Goal: Information Seeking & Learning: Learn about a topic

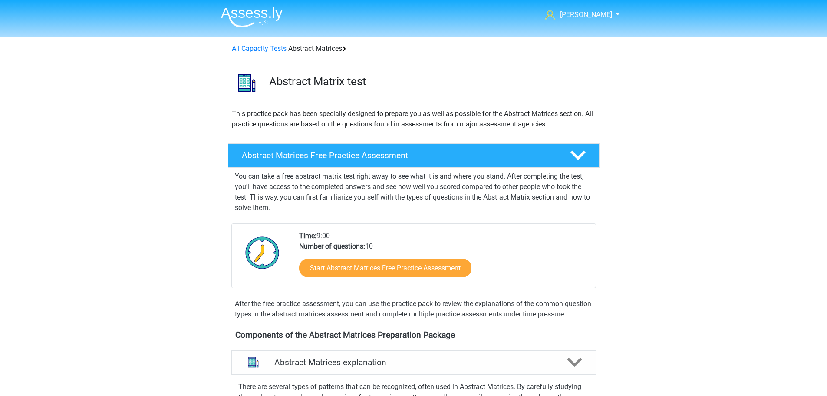
scroll to position [43, 0]
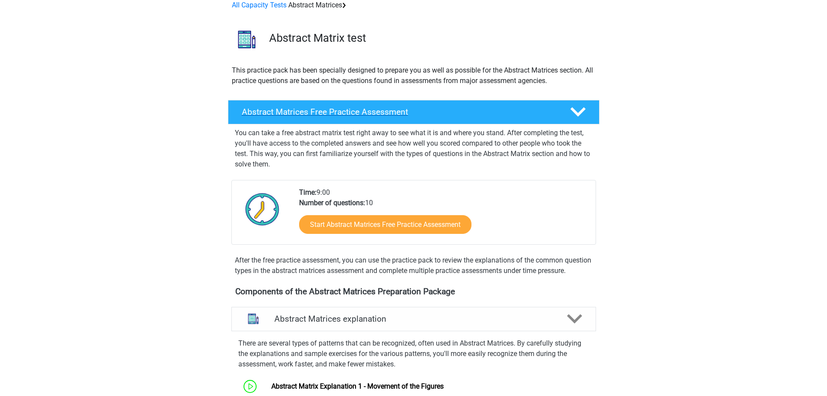
click at [566, 105] on div at bounding box center [577, 111] width 30 height 15
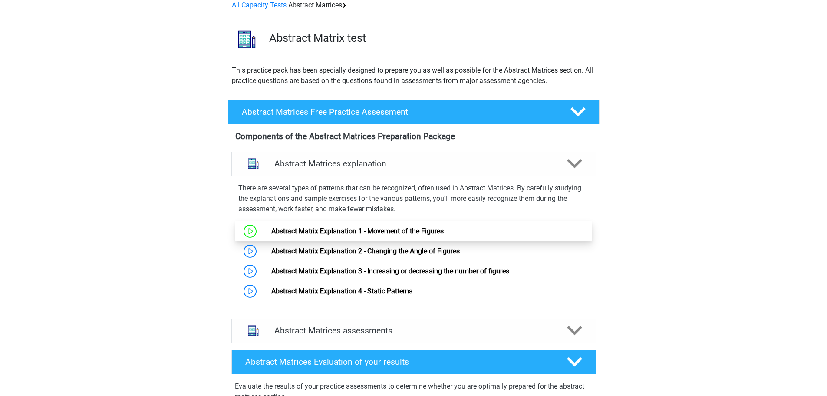
click at [342, 230] on link "Abstract Matrix Explanation 1 - Movement of the Figures" at bounding box center [357, 231] width 172 height 8
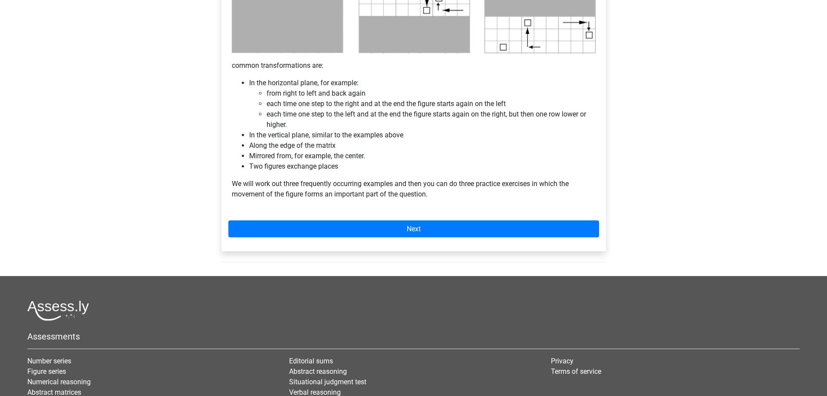
scroll to position [608, 0]
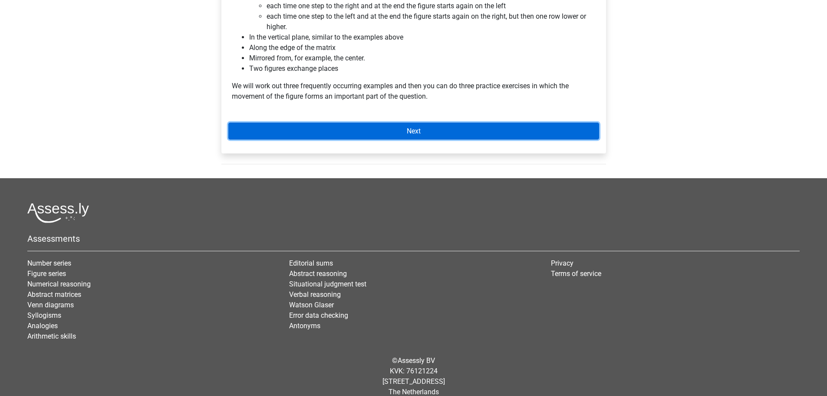
click at [428, 126] on link "Next" at bounding box center [413, 130] width 371 height 17
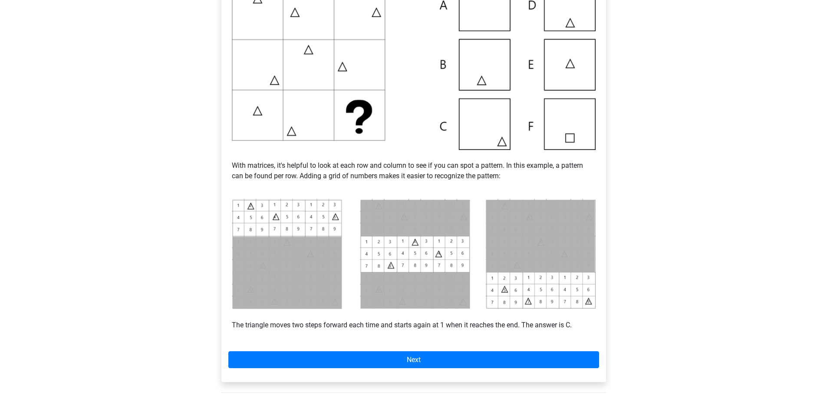
scroll to position [304, 0]
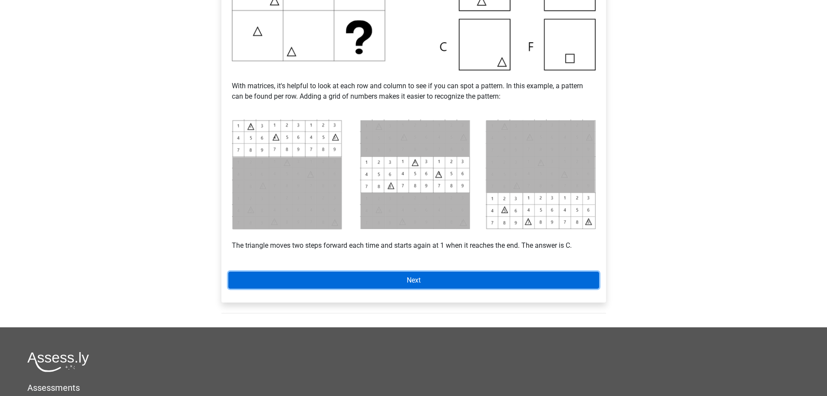
click at [408, 282] on font "Next" at bounding box center [414, 280] width 14 height 8
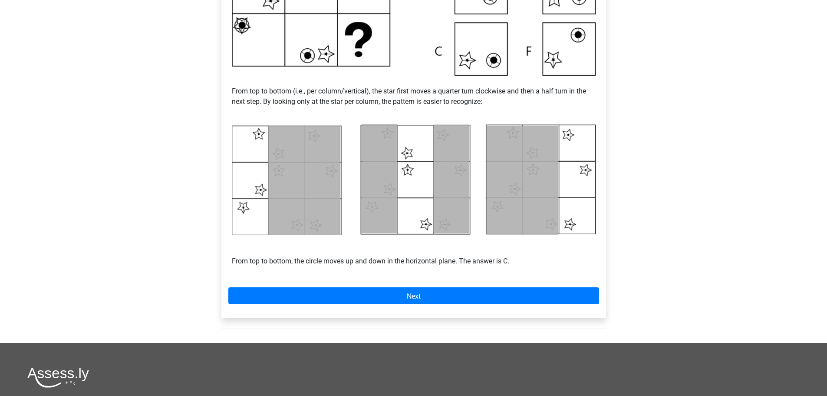
scroll to position [434, 0]
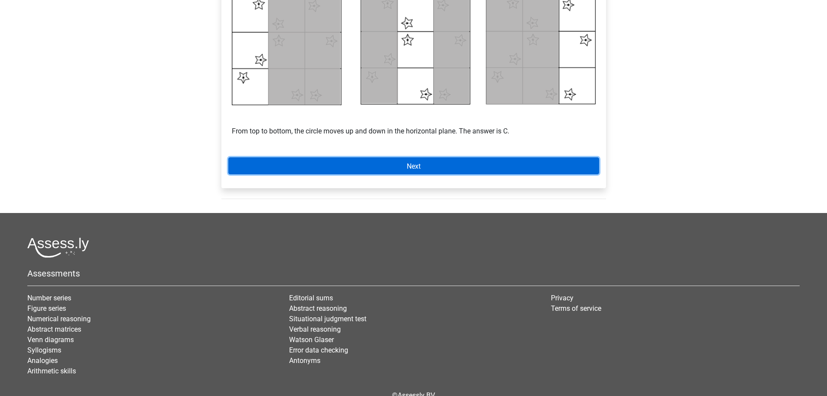
click at [446, 168] on link "Next" at bounding box center [413, 165] width 371 height 17
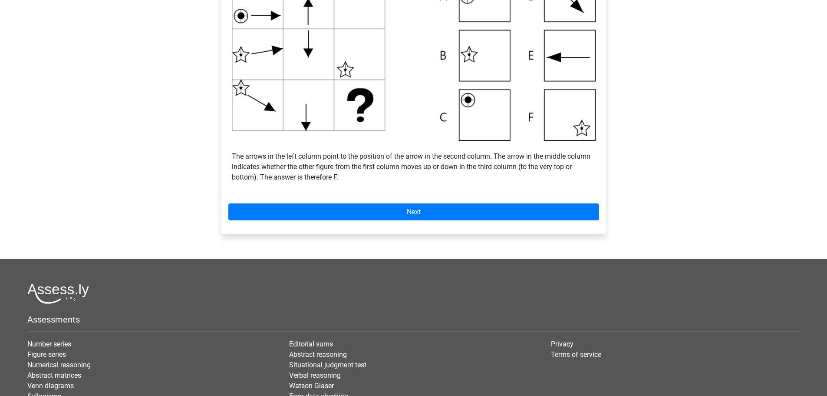
scroll to position [347, 0]
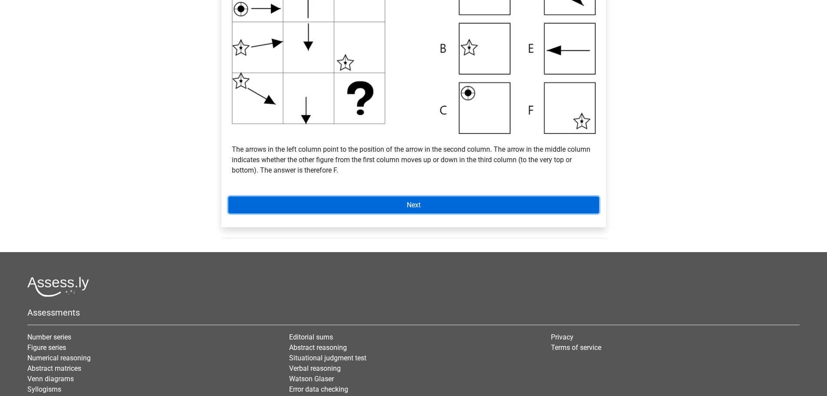
click at [395, 199] on link "Next" at bounding box center [413, 204] width 371 height 17
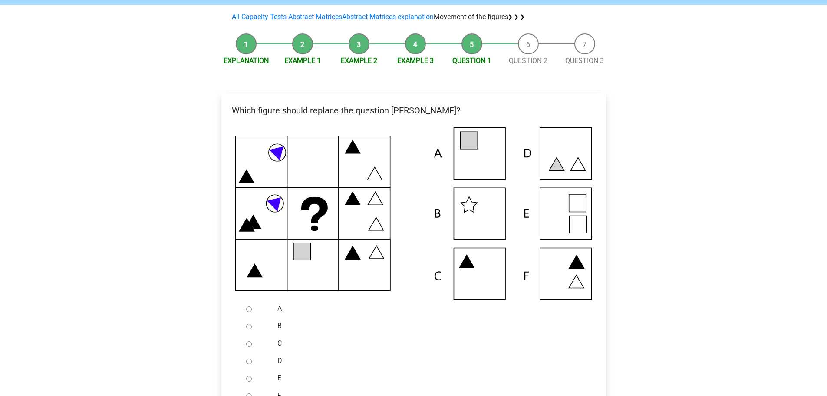
scroll to position [87, 0]
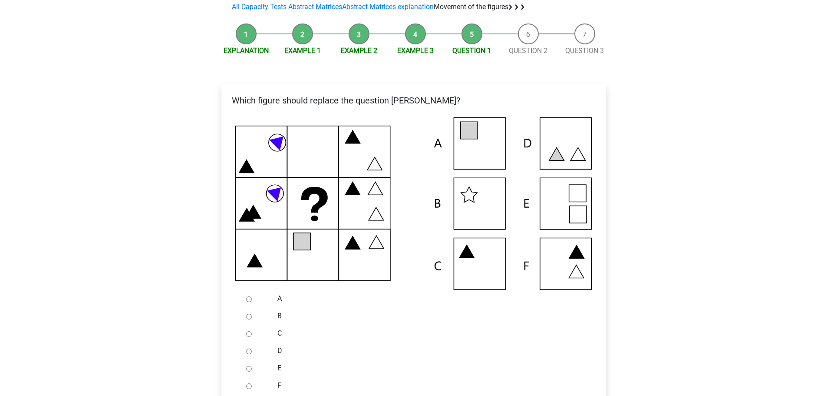
click at [247, 314] on input "B" at bounding box center [249, 317] width 6 height 6
radio input "true"
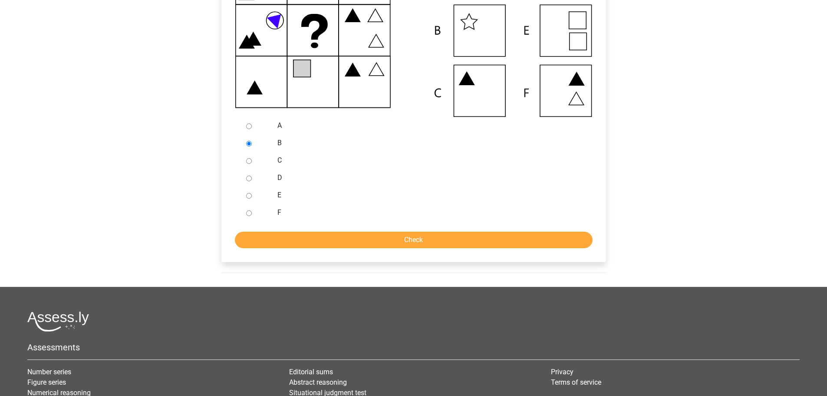
scroll to position [261, 0]
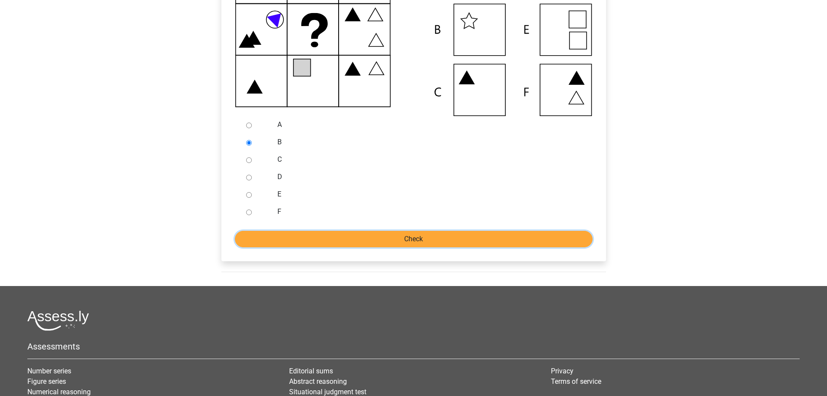
click at [370, 234] on input "Check" at bounding box center [414, 239] width 358 height 17
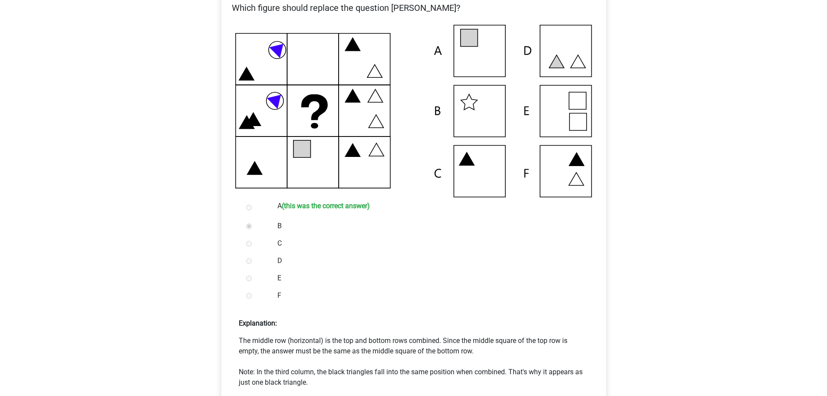
scroll to position [304, 0]
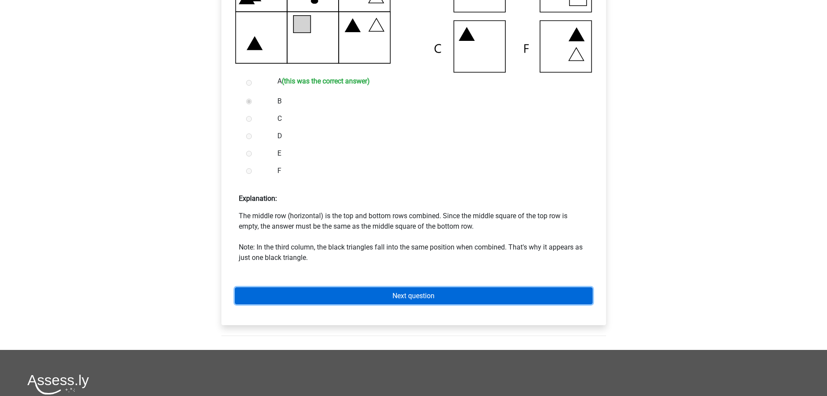
click at [427, 297] on font "Next question" at bounding box center [414, 295] width 42 height 8
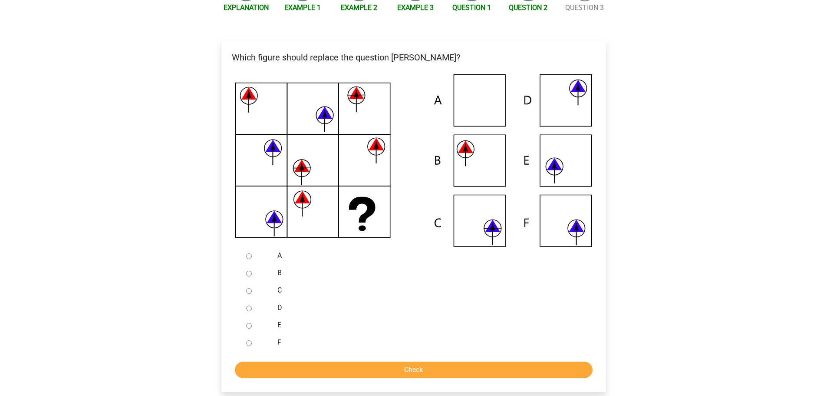
scroll to position [130, 0]
click at [251, 272] on input "B" at bounding box center [249, 273] width 6 height 6
radio input "true"
click at [330, 370] on input "Check" at bounding box center [414, 369] width 358 height 17
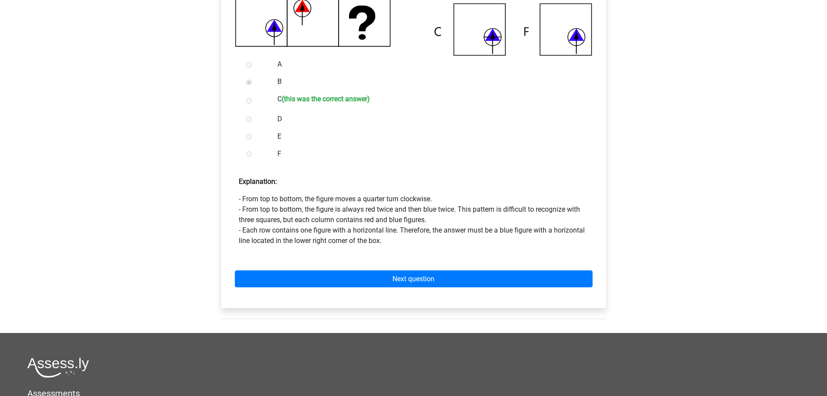
scroll to position [347, 0]
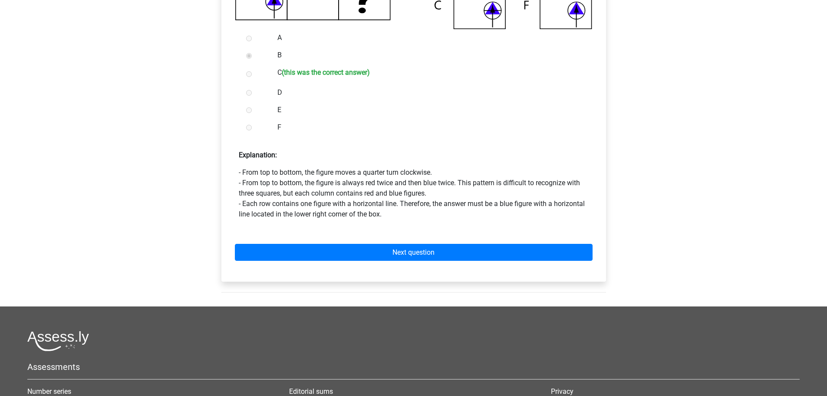
click at [417, 242] on div "Next question" at bounding box center [413, 250] width 371 height 48
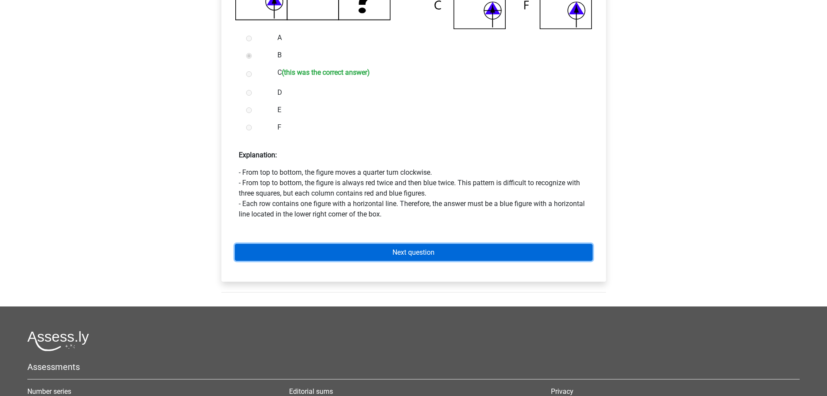
click at [413, 253] on font "Next question" at bounding box center [414, 252] width 42 height 8
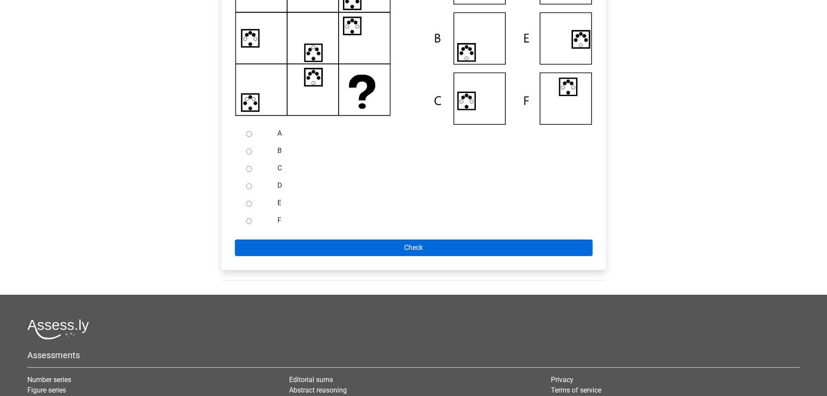
scroll to position [261, 0]
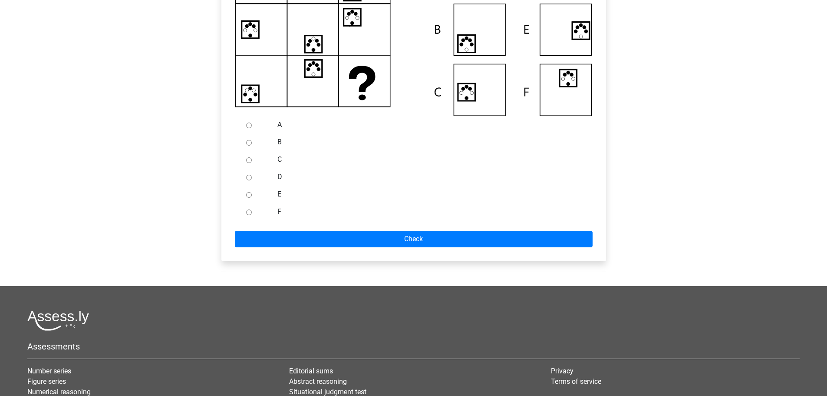
click at [246, 124] on input "A" at bounding box center [249, 125] width 6 height 6
radio input "true"
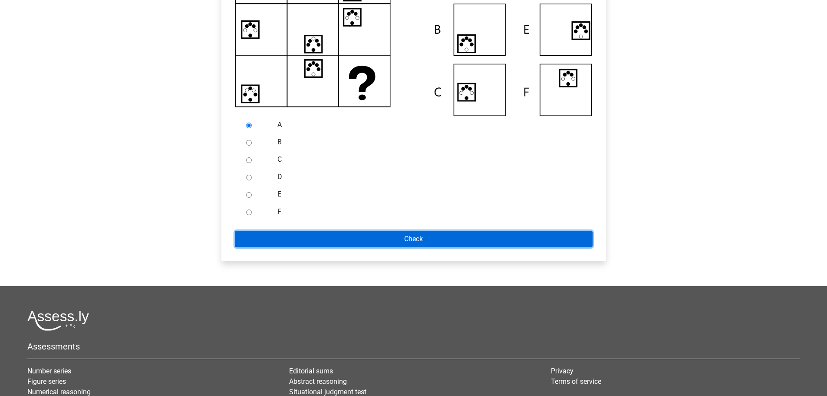
click at [410, 235] on input "Check" at bounding box center [414, 239] width 358 height 17
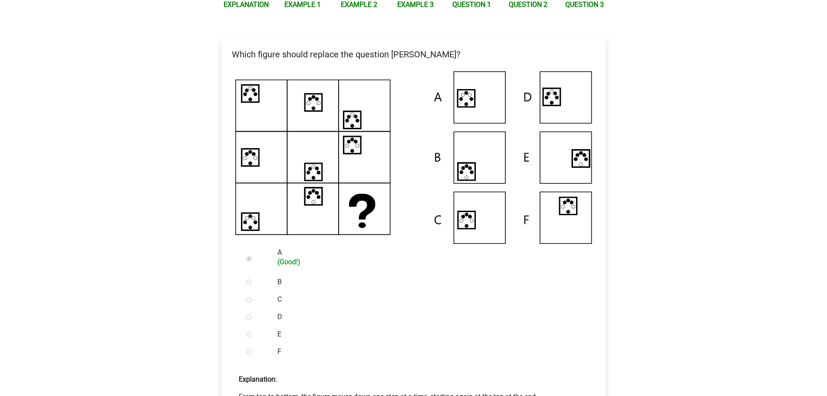
scroll to position [261, 0]
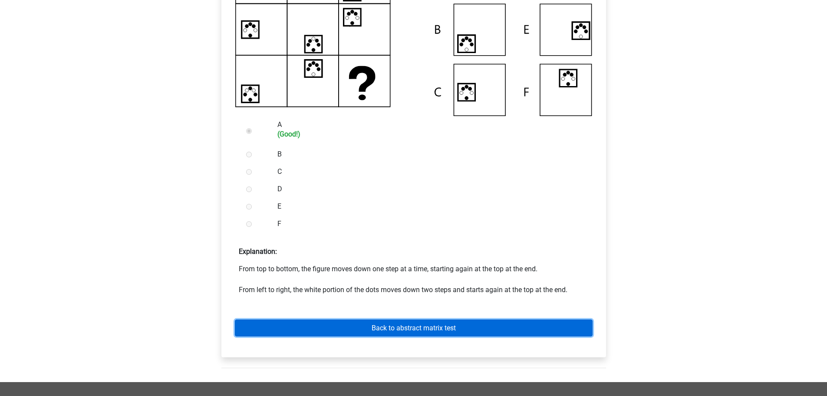
click at [399, 328] on font "Back to abstract matrix test" at bounding box center [414, 328] width 84 height 8
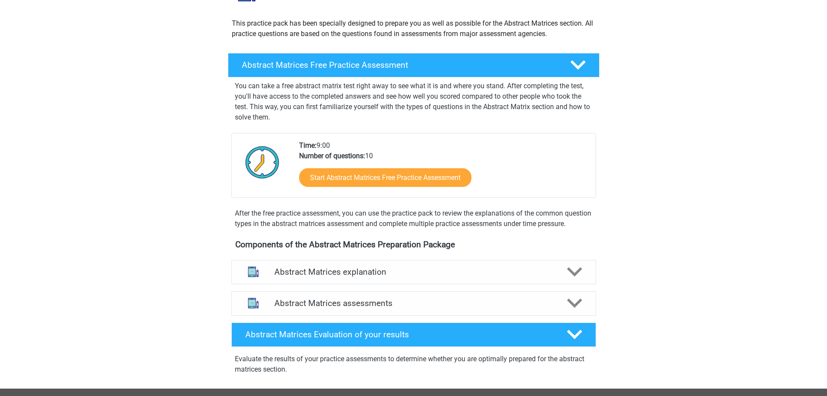
scroll to position [217, 0]
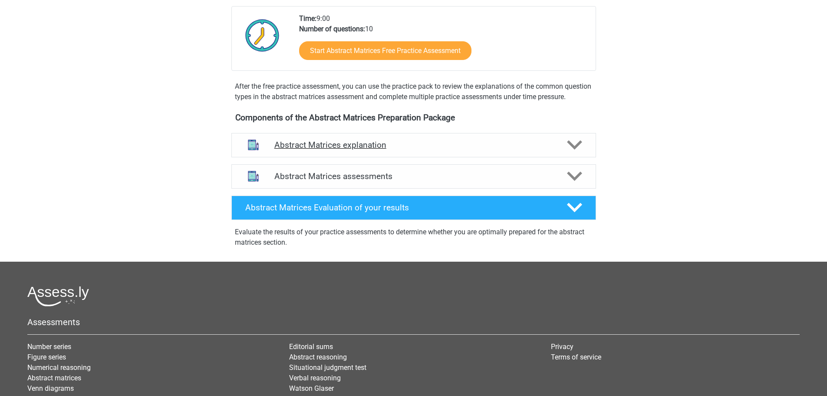
click at [397, 150] on h4 "Abstract Matrices explanation" at bounding box center [414, 145] width 279 height 10
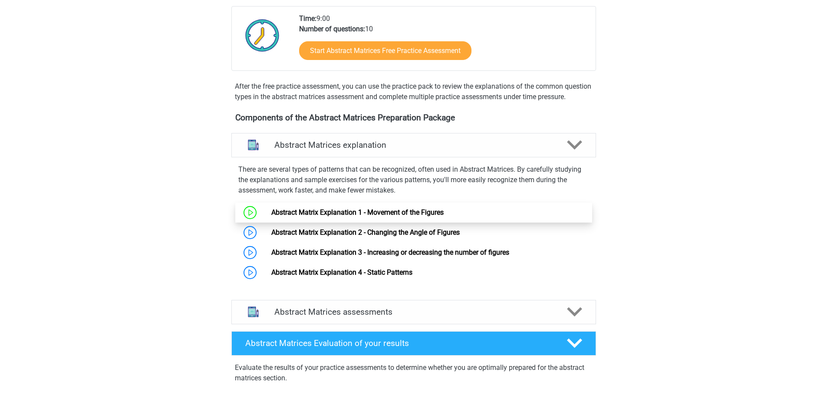
click at [363, 216] on link "Abstract Matrix Explanation 1 - Movement of the Figures" at bounding box center [357, 212] width 172 height 8
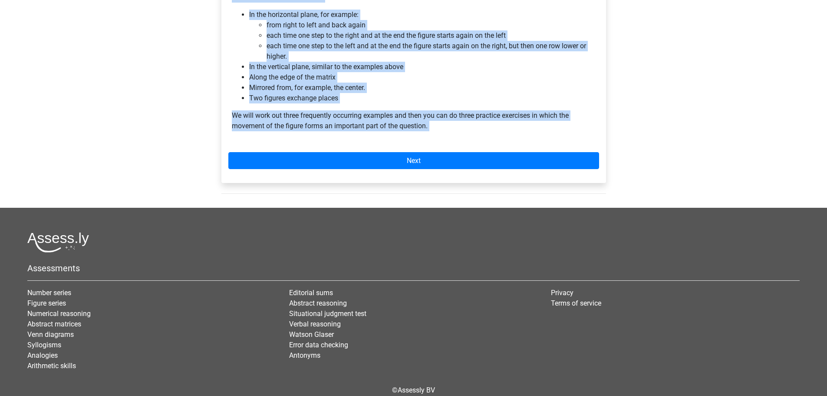
scroll to position [620, 0]
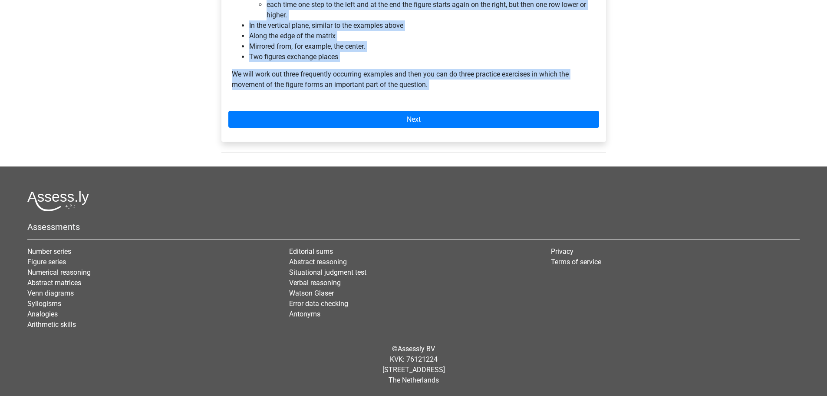
drag, startPoint x: 44, startPoint y: 308, endPoint x: 1, endPoint y: 416, distance: 116.6
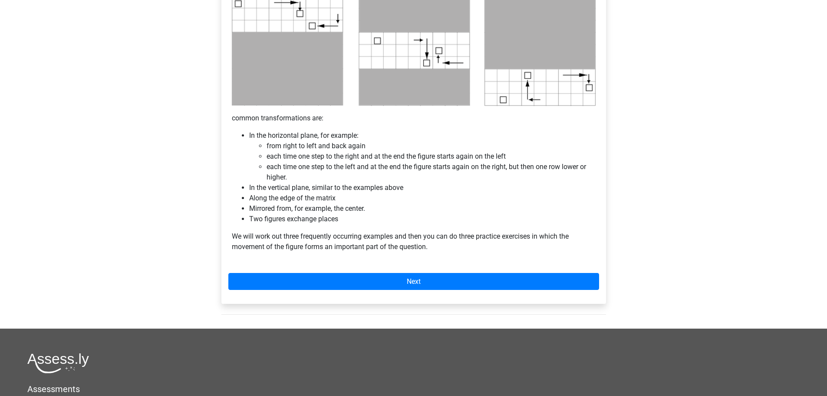
scroll to position [478, 0]
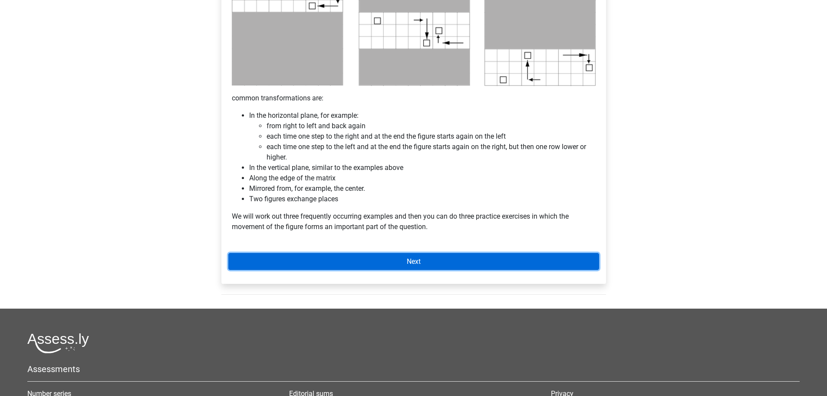
click at [409, 261] on font "Next" at bounding box center [414, 261] width 14 height 8
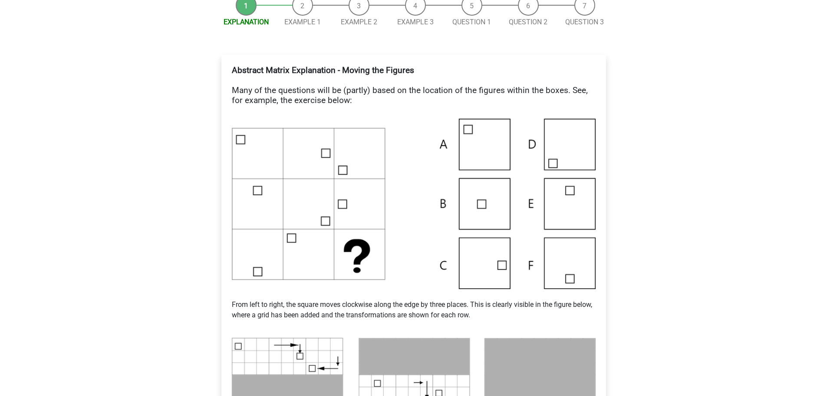
scroll to position [130, 0]
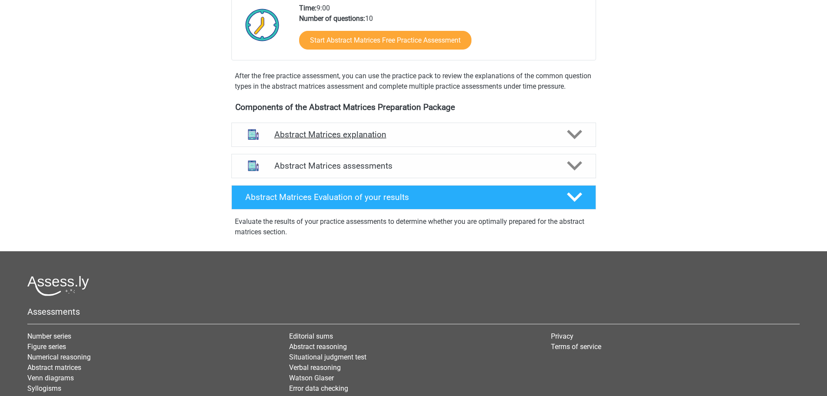
scroll to position [217, 0]
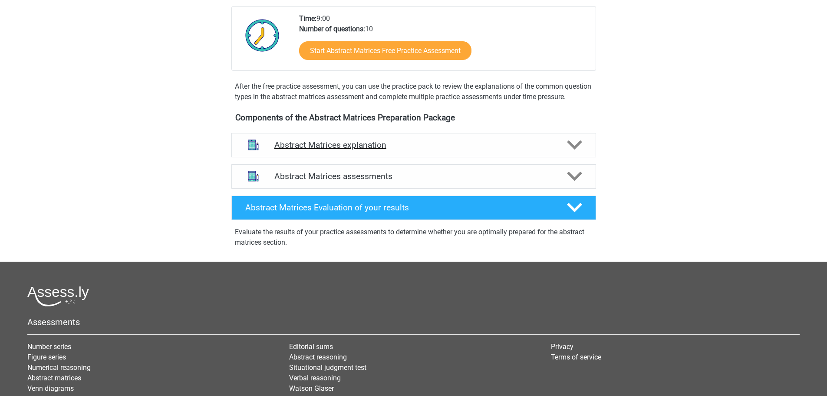
click at [581, 152] on icon at bounding box center [574, 144] width 15 height 15
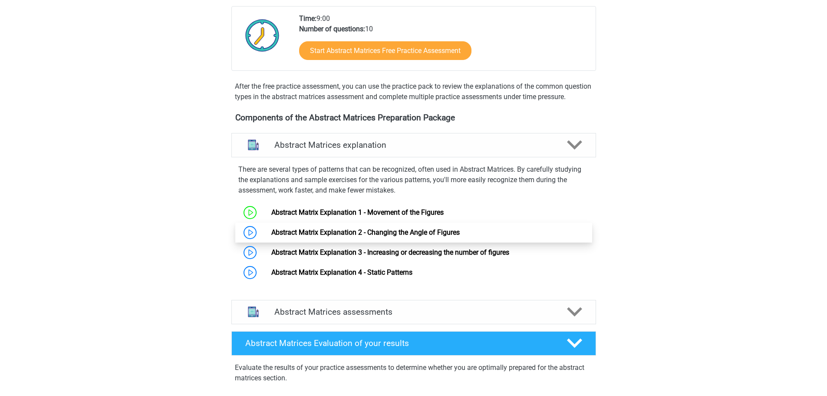
click at [369, 236] on link "Abstract Matrix Explanation 2 - Changing the Angle of Figures" at bounding box center [365, 232] width 189 height 8
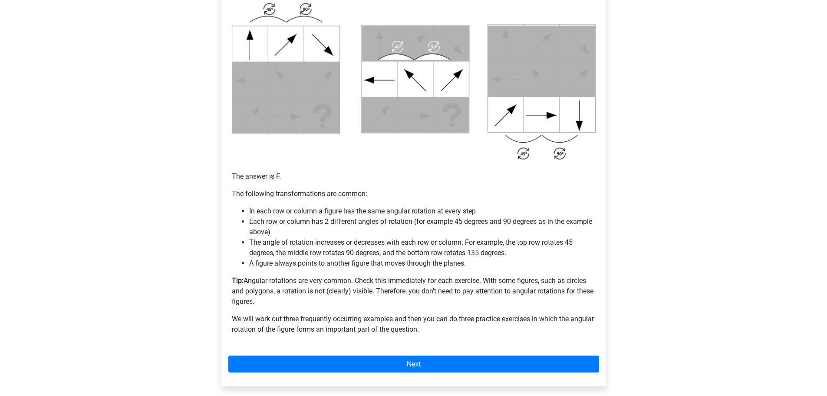
scroll to position [478, 0]
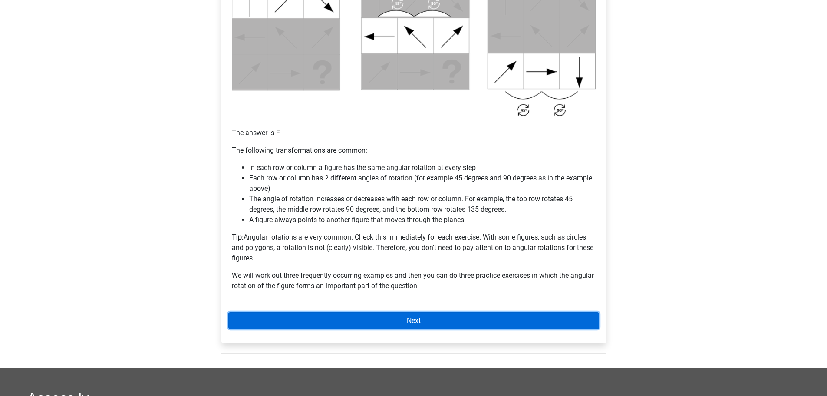
click at [430, 328] on link "Next" at bounding box center [413, 320] width 371 height 17
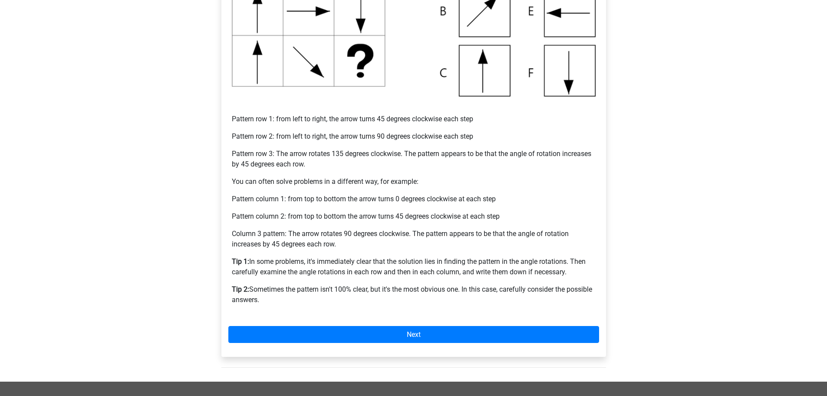
scroll to position [304, 0]
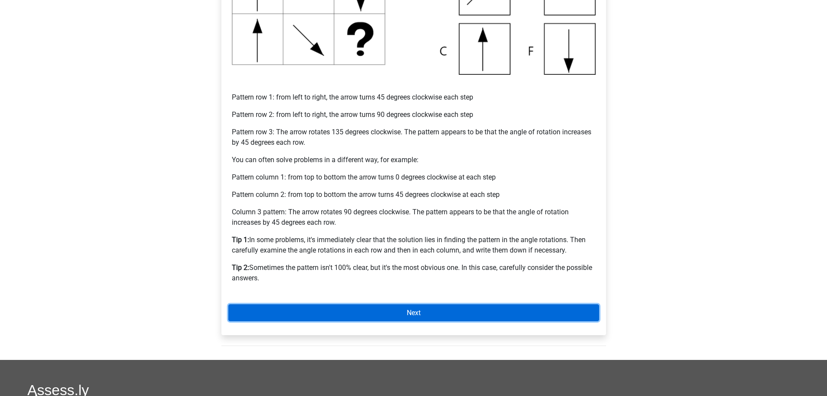
click at [423, 315] on link "Next" at bounding box center [413, 312] width 371 height 17
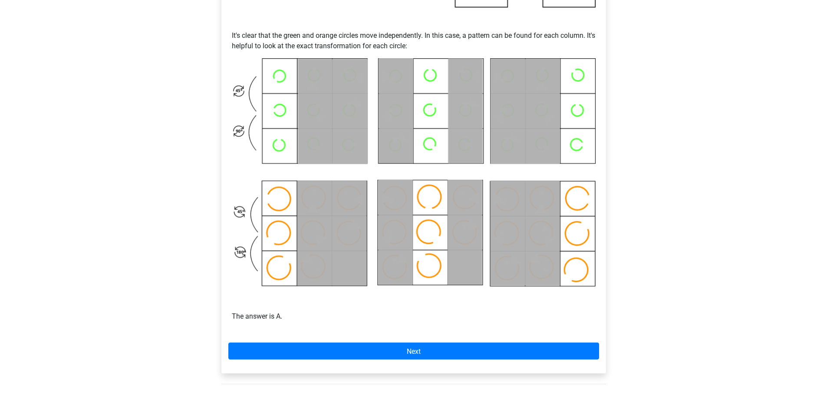
scroll to position [521, 0]
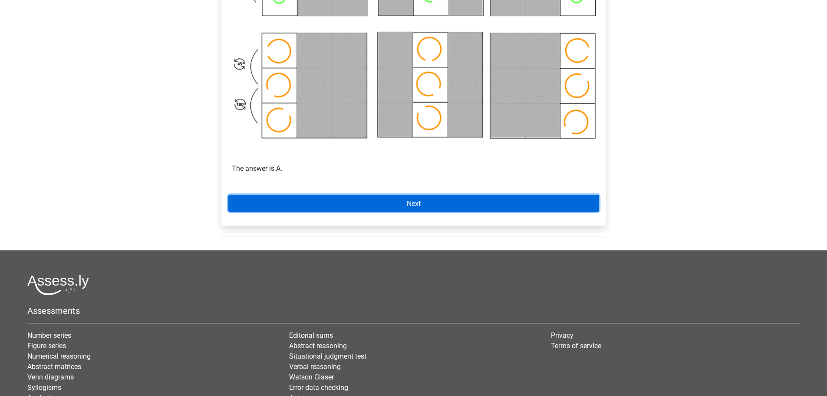
click at [412, 202] on font "Next" at bounding box center [414, 203] width 14 height 8
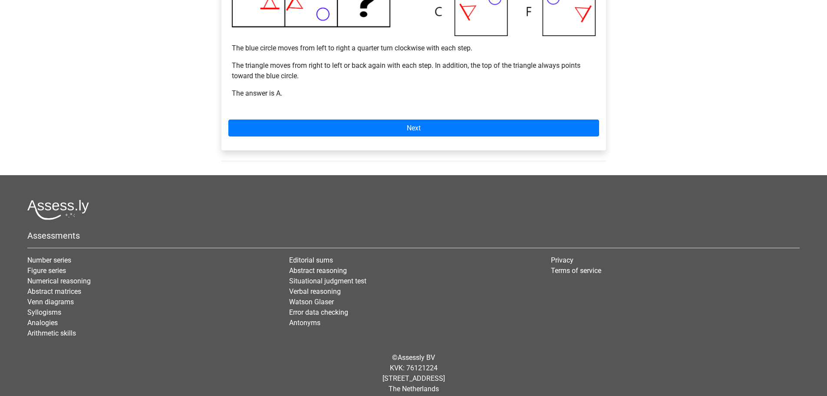
scroll to position [353, 0]
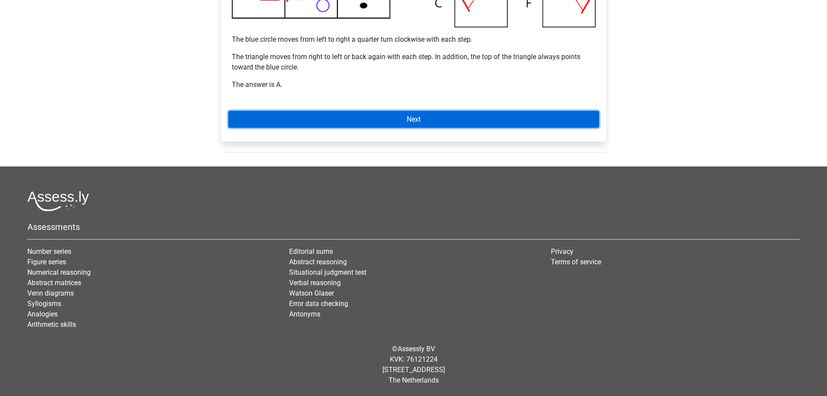
click at [420, 119] on font "Next" at bounding box center [414, 119] width 14 height 8
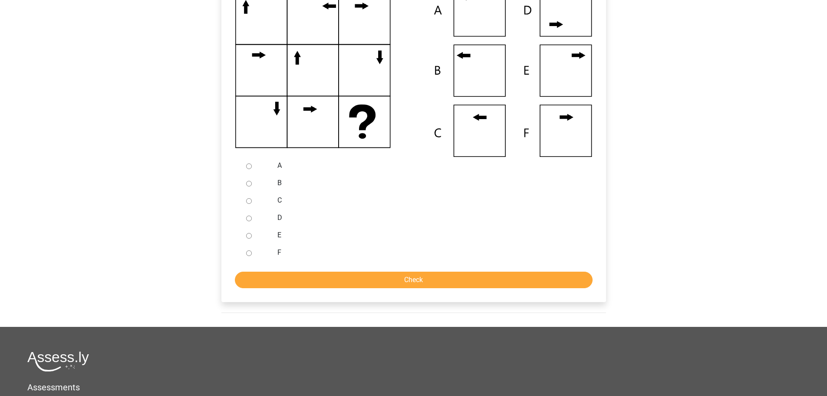
scroll to position [261, 0]
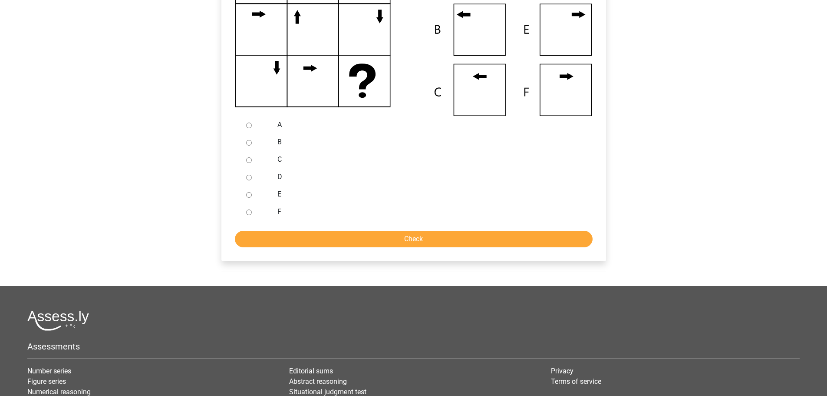
click at [248, 126] on input "A" at bounding box center [249, 125] width 6 height 6
radio input "true"
click at [432, 241] on input "Check" at bounding box center [414, 239] width 358 height 17
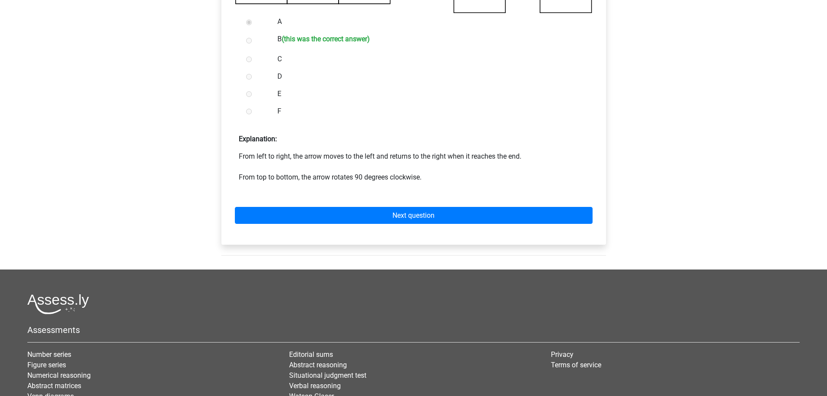
scroll to position [391, 0]
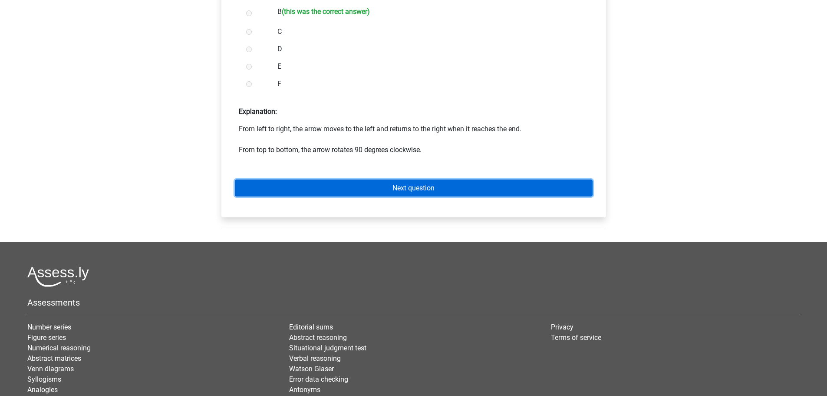
click at [407, 189] on font "Next question" at bounding box center [414, 188] width 42 height 8
